Goal: Transaction & Acquisition: Purchase product/service

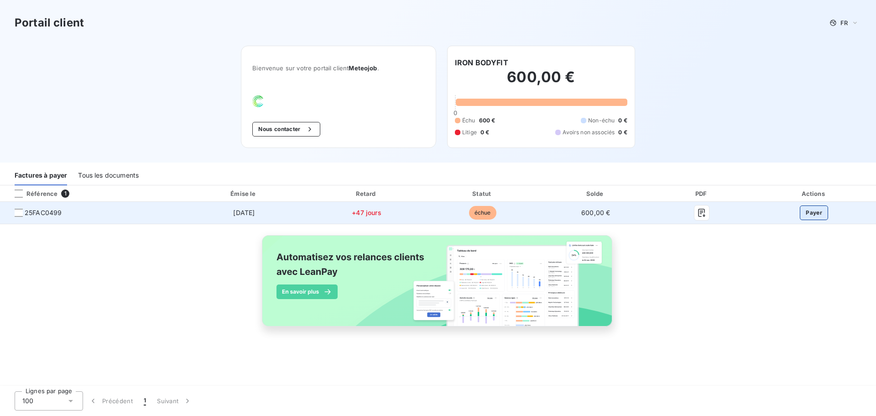
click at [819, 209] on button "Payer" at bounding box center [814, 212] width 28 height 15
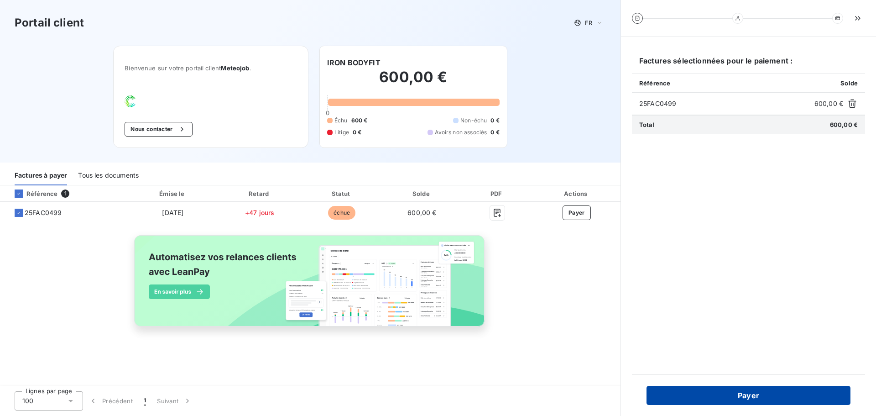
click at [759, 398] on button "Payer" at bounding box center [749, 395] width 204 height 19
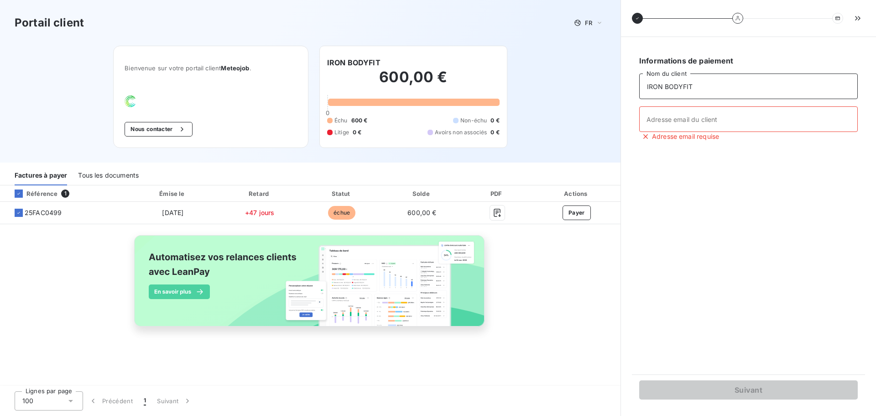
drag, startPoint x: 707, startPoint y: 84, endPoint x: 572, endPoint y: 87, distance: 134.7
click at [572, 87] on div "Portail client FR Bienvenue sur votre portail client Meteojob . Nous contacter …" at bounding box center [438, 208] width 876 height 416
type input "KALM BIEN ETRE"
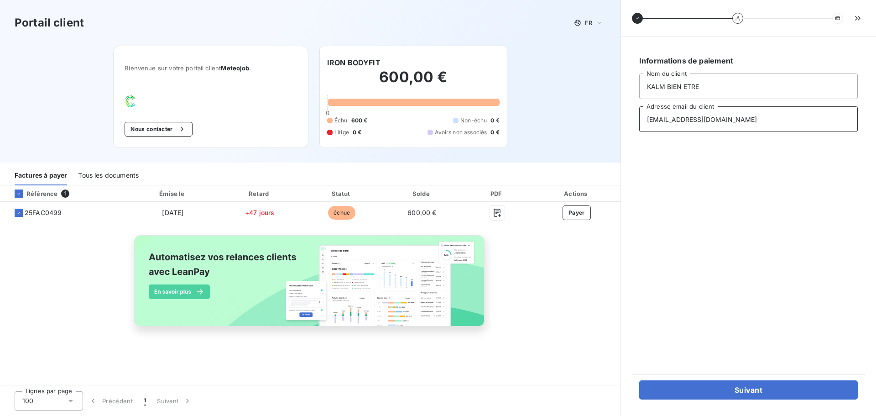
type input "khalil.tlemssani@ironbodyfit.fr"
click at [718, 195] on div "Informations de paiement KALM BIEN ETRE Nom du client khalil.tlemssani@ironbody…" at bounding box center [748, 205] width 233 height 315
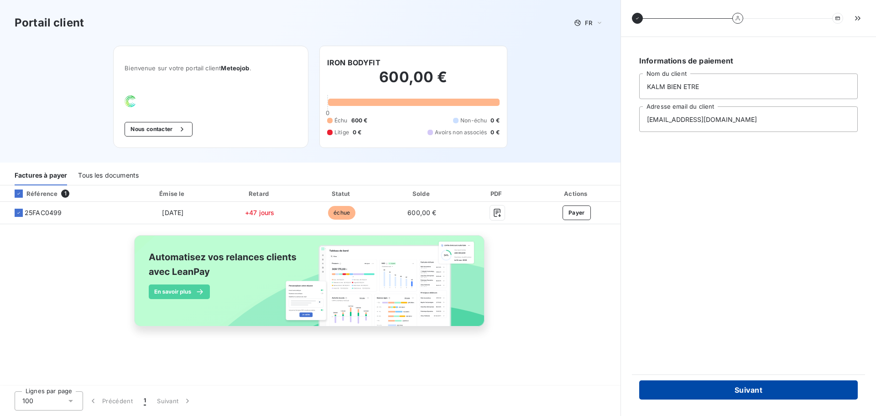
click at [730, 383] on button "Suivant" at bounding box center [748, 389] width 219 height 19
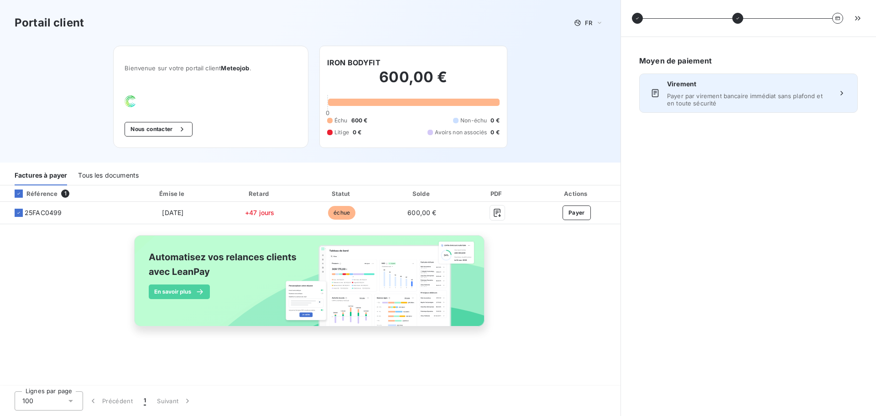
click at [729, 87] on span "Virement" at bounding box center [748, 83] width 163 height 9
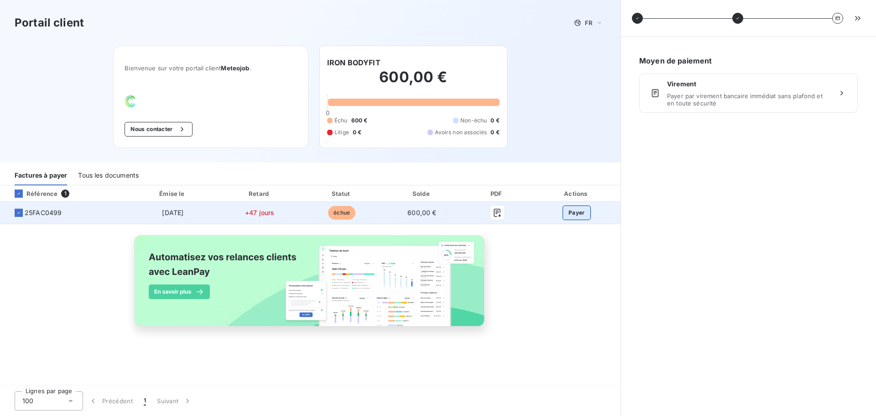
click at [572, 211] on button "Payer" at bounding box center [577, 212] width 28 height 15
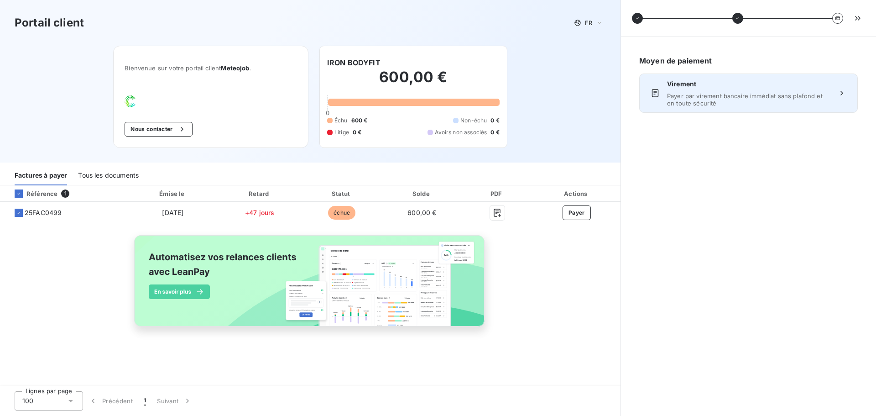
click at [843, 90] on icon at bounding box center [841, 93] width 9 height 9
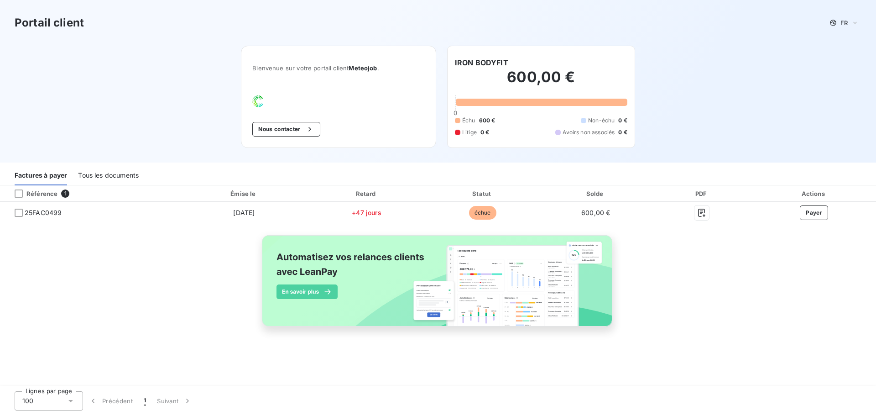
drag, startPoint x: 733, startPoint y: 106, endPoint x: 718, endPoint y: 83, distance: 27.2
click at [718, 83] on div "Portail client FR Bienvenue sur votre portail client Meteojob . Nous contacter …" at bounding box center [438, 81] width 876 height 162
click at [837, 283] on div "Référence 1 Émise le Retard Statut Solde PDF Actions 25FAC0499 [DATE] +47 jours…" at bounding box center [438, 266] width 876 height 162
click at [732, 99] on div "Portail client FR Bienvenue sur votre portail client Meteojob . Nous contacter …" at bounding box center [438, 81] width 876 height 162
click at [46, 16] on h3 "Portail client" at bounding box center [49, 23] width 69 height 16
